Goal: Task Accomplishment & Management: Use online tool/utility

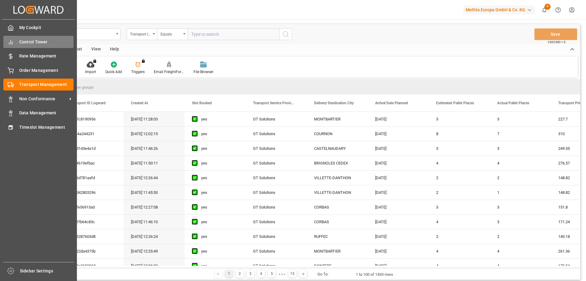
click at [28, 46] on div "Control Tower Control Tower" at bounding box center [38, 42] width 70 height 12
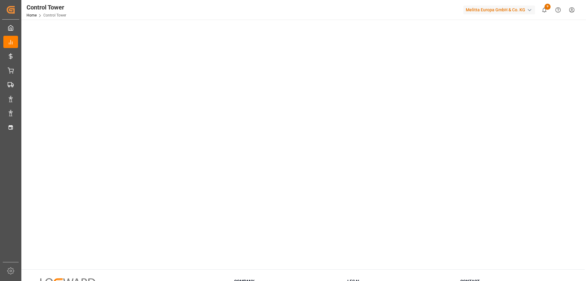
scroll to position [88, 0]
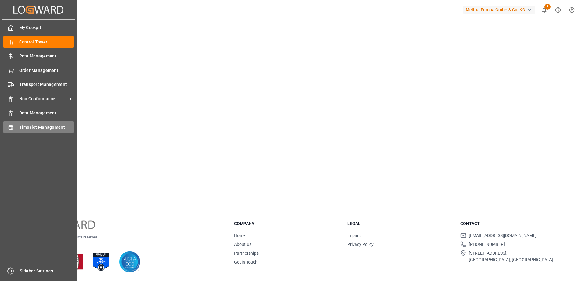
click at [33, 124] on span "Timeslot Management" at bounding box center [46, 127] width 55 height 6
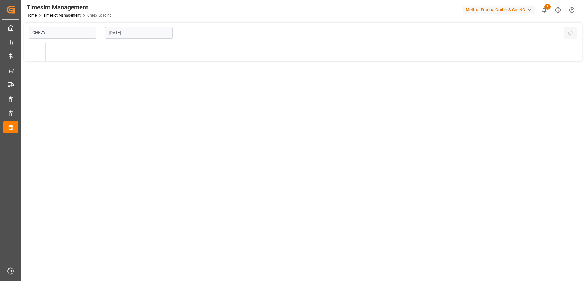
type input "Chezy Loading"
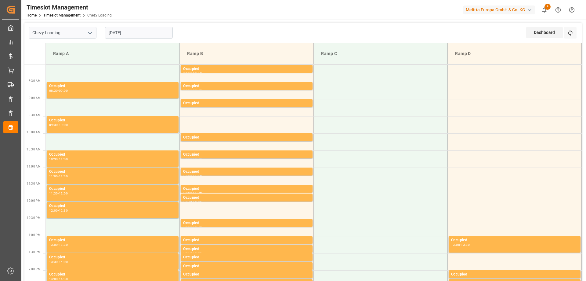
drag, startPoint x: 118, startPoint y: 35, endPoint x: 124, endPoint y: 31, distance: 6.8
click at [122, 32] on input "[DATE]" at bounding box center [139, 33] width 68 height 12
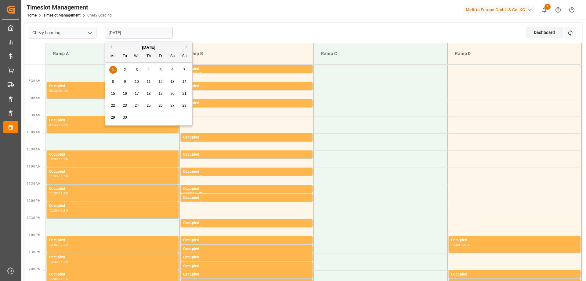
click at [111, 48] on button "Previous Month" at bounding box center [110, 47] width 4 height 4
click at [159, 69] on div "1" at bounding box center [161, 69] width 8 height 7
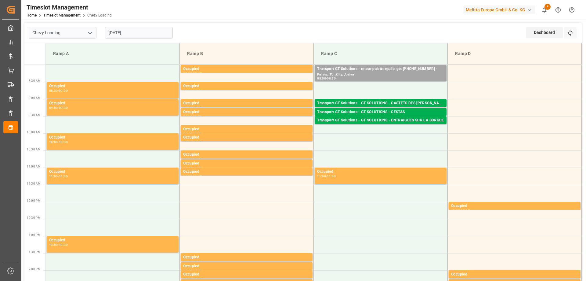
click at [121, 34] on input "[DATE]" at bounding box center [139, 33] width 68 height 12
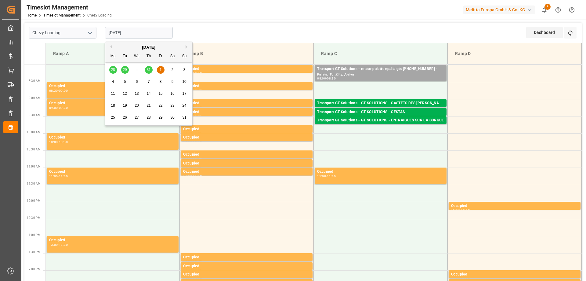
click at [113, 82] on span "4" at bounding box center [113, 81] width 2 height 4
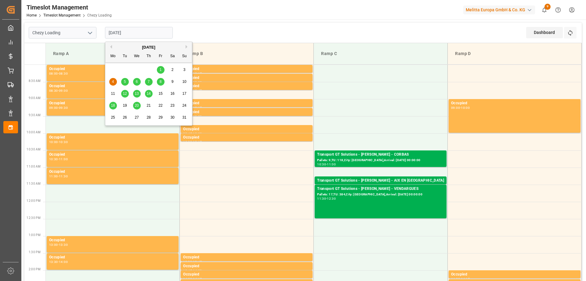
click at [123, 33] on input "[DATE]" at bounding box center [139, 33] width 68 height 12
click at [124, 93] on span "12" at bounding box center [125, 93] width 4 height 4
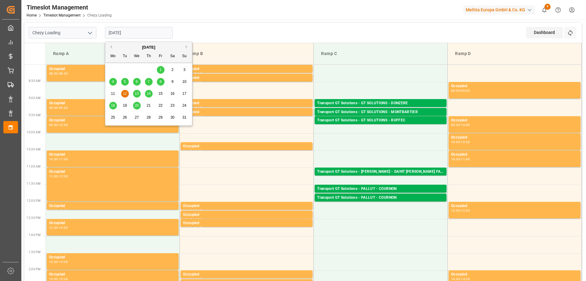
click at [128, 32] on input "[DATE]" at bounding box center [139, 33] width 68 height 12
click at [136, 94] on span "13" at bounding box center [137, 93] width 4 height 4
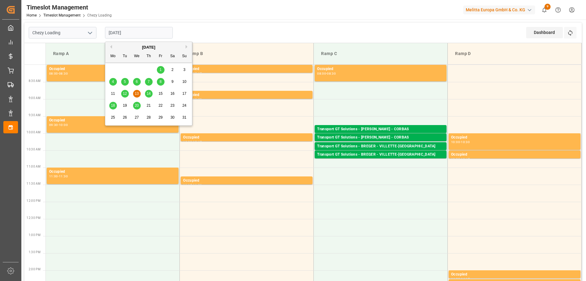
click at [154, 30] on input "[DATE]" at bounding box center [139, 33] width 68 height 12
click at [147, 93] on span "14" at bounding box center [149, 93] width 4 height 4
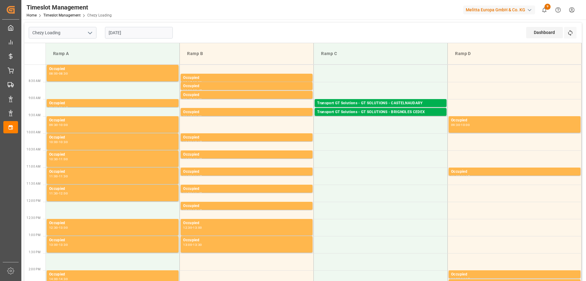
click at [121, 31] on input "[DATE]" at bounding box center [139, 33] width 68 height 12
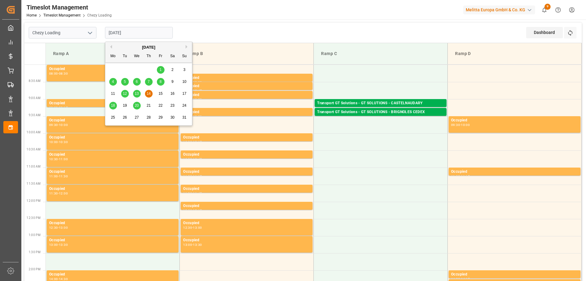
click at [113, 104] on span "18" at bounding box center [113, 105] width 4 height 4
type input "[DATE]"
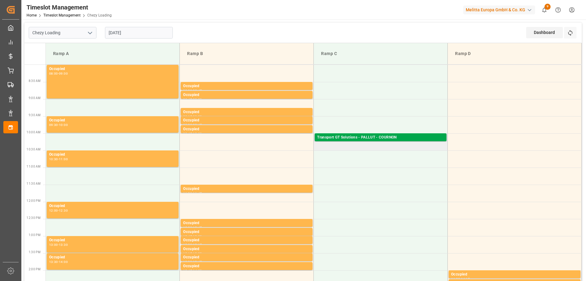
click at [366, 136] on div "Transport GT Solutions - PALLUT - COURNON" at bounding box center [380, 137] width 127 height 6
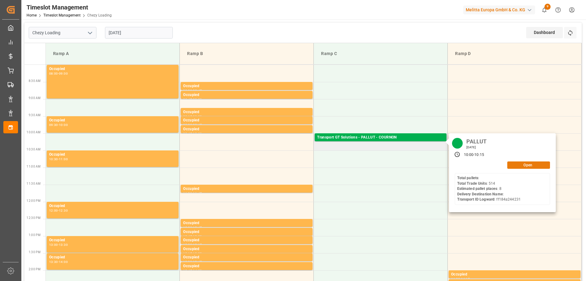
click at [535, 163] on button "Open" at bounding box center [529, 164] width 43 height 7
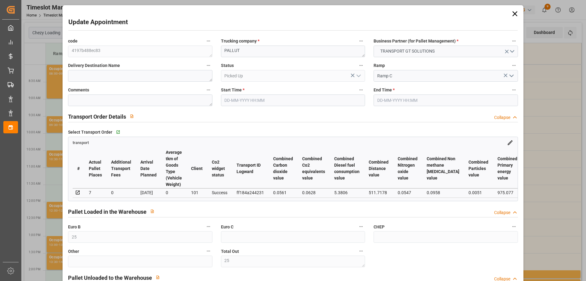
type input "[DATE] 10:00"
type input "[DATE] 10:15"
type input "[DATE] 14:24"
type input "[DATE] 12:02"
type input "[DATE]"
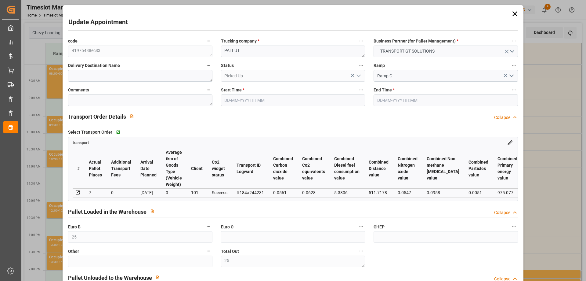
type input "[DATE]"
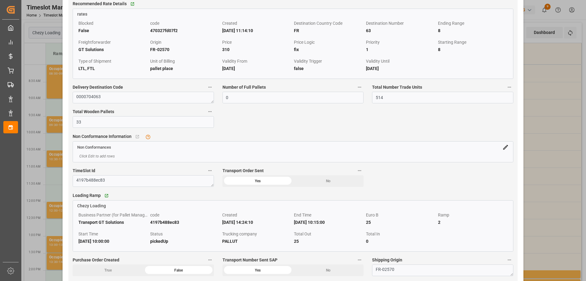
scroll to position [641, 0]
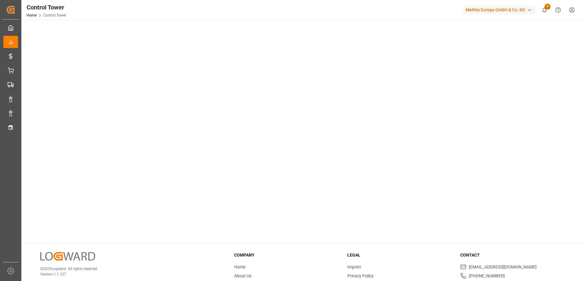
scroll to position [88, 0]
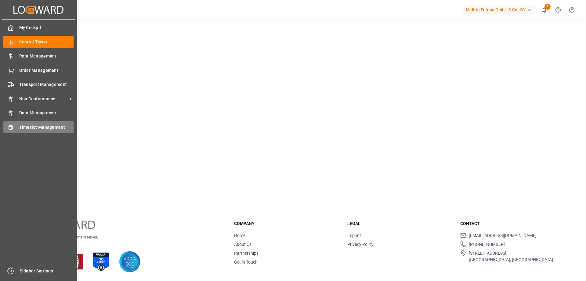
click at [40, 126] on span "Timeslot Management" at bounding box center [46, 127] width 55 height 6
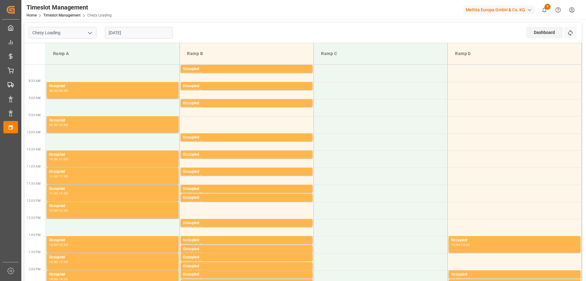
click at [119, 29] on input "[DATE]" at bounding box center [139, 33] width 68 height 12
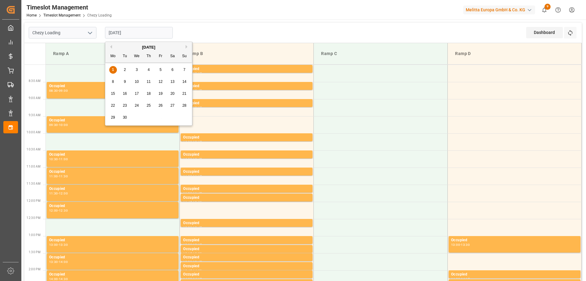
click at [110, 45] on div "[DATE]" at bounding box center [148, 47] width 87 height 6
click at [111, 46] on button "Previous Month" at bounding box center [110, 47] width 4 height 4
click at [139, 104] on div "20" at bounding box center [137, 105] width 8 height 7
type input "[DATE]"
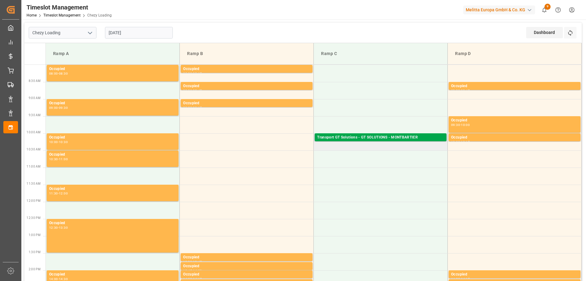
click at [372, 136] on div "Transport GT Solutions - GT SOLUTIONS - MONTBARTIER" at bounding box center [380, 137] width 127 height 6
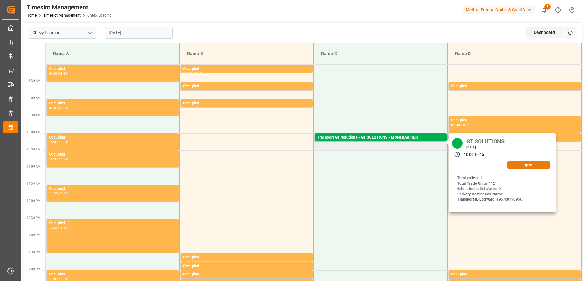
click at [538, 165] on button "Open" at bounding box center [529, 164] width 43 height 7
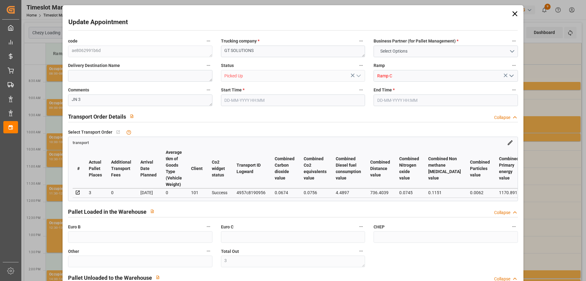
type input "3"
type input "227.7"
type input "0"
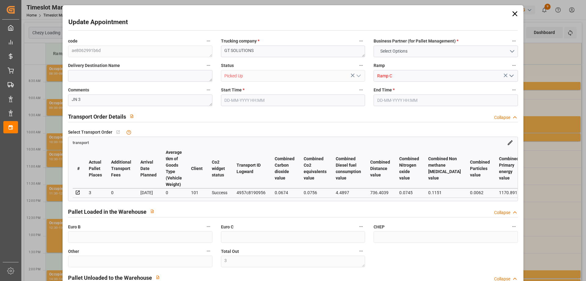
type input "0"
type input "218.4782"
type input "-9.2218"
type input "3"
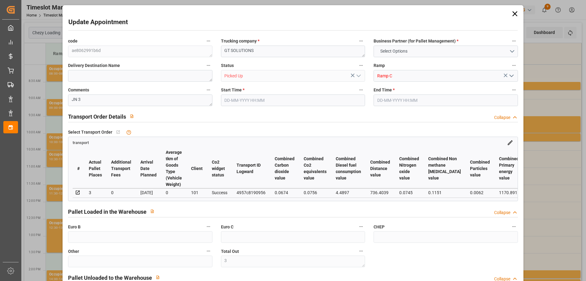
type input "519.504"
type input "918"
type input "2870.4"
type input "82"
type input "1"
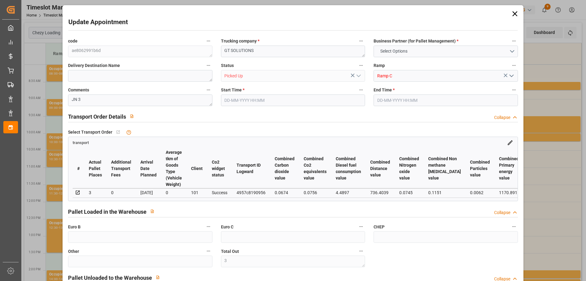
type input "112"
type input "3"
type input "101"
type input "807.792"
type input "0"
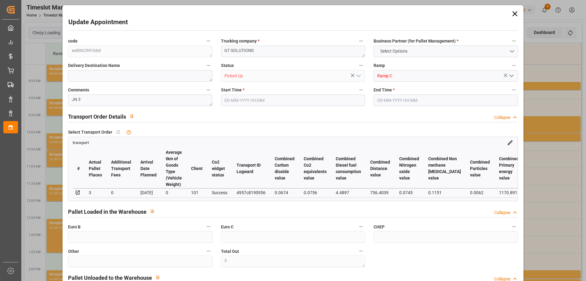
type input "4710.8598"
type input "0"
type input "21"
type input "35"
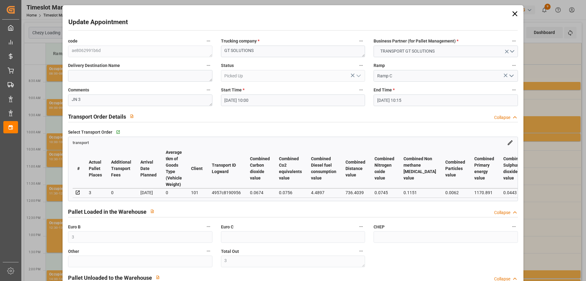
type input "[DATE] 10:00"
type input "[DATE] 10:15"
type input "[DATE] 09:16"
type input "[DATE] 11:28"
type input "[DATE]"
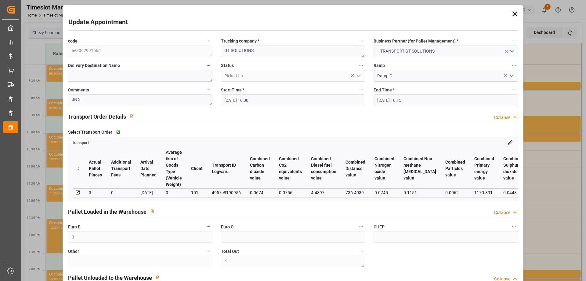
type input "[DATE]"
click at [515, 12] on icon at bounding box center [515, 13] width 5 height 5
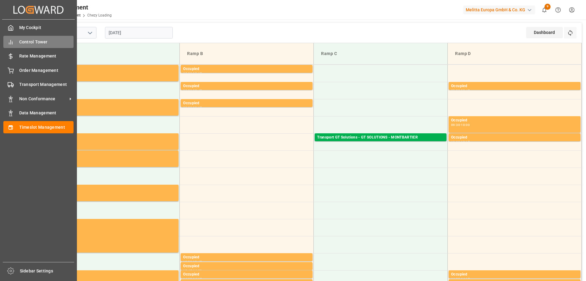
click at [44, 40] on span "Control Tower" at bounding box center [46, 42] width 55 height 6
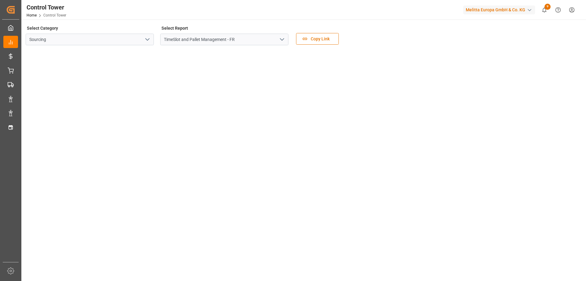
scroll to position [88, 0]
